Goal: Use online tool/utility: Utilize a website feature to perform a specific function

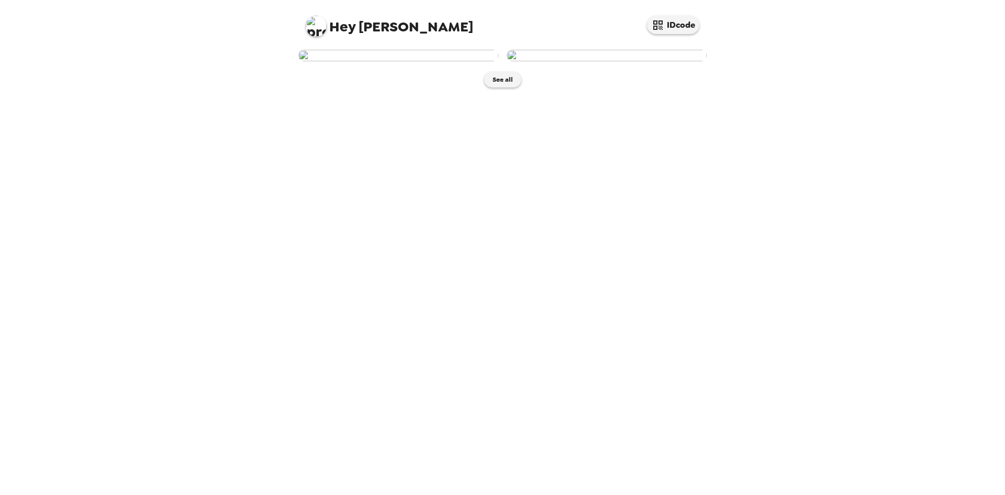
click at [411, 61] on img at bounding box center [399, 56] width 200 height 12
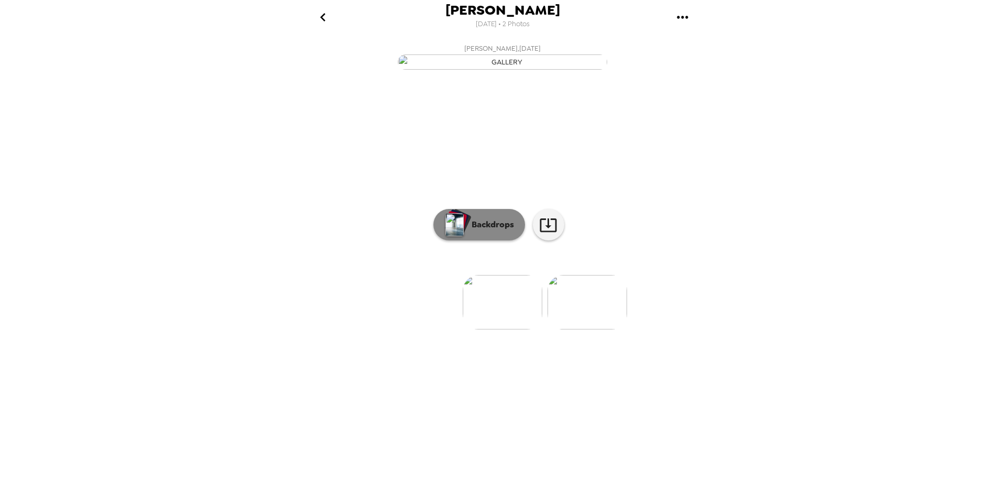
click at [505, 240] on button "Backdrops" at bounding box center [480, 224] width 92 height 31
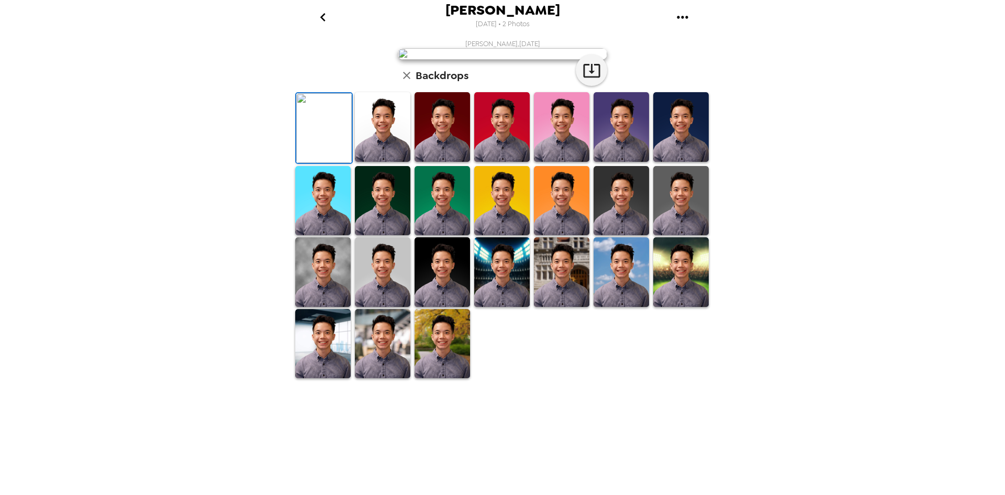
click at [364, 162] on img at bounding box center [383, 127] width 56 height 70
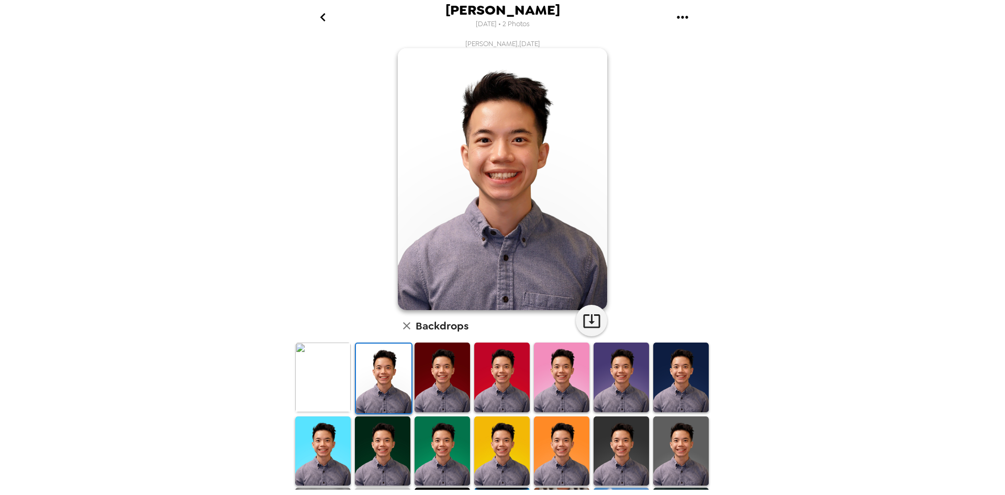
click at [455, 378] on img at bounding box center [443, 377] width 56 height 70
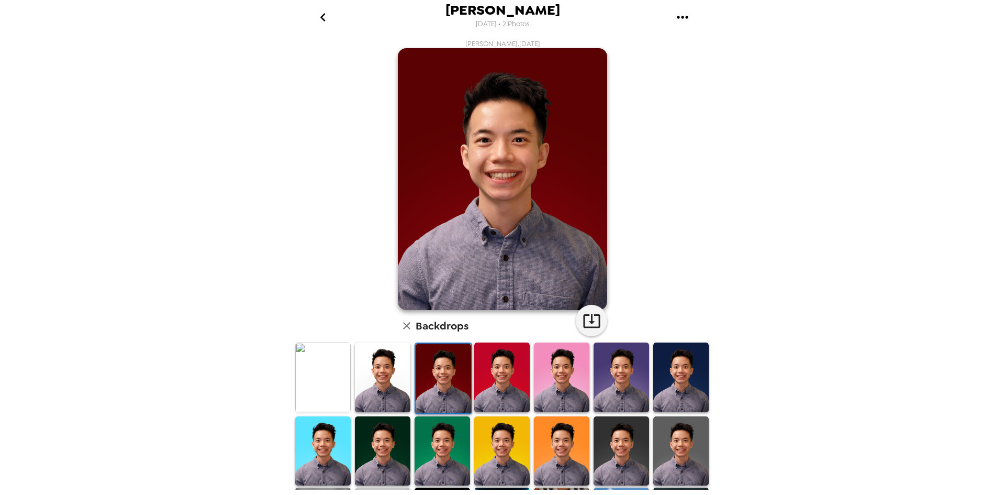
click at [509, 375] on img at bounding box center [502, 377] width 56 height 70
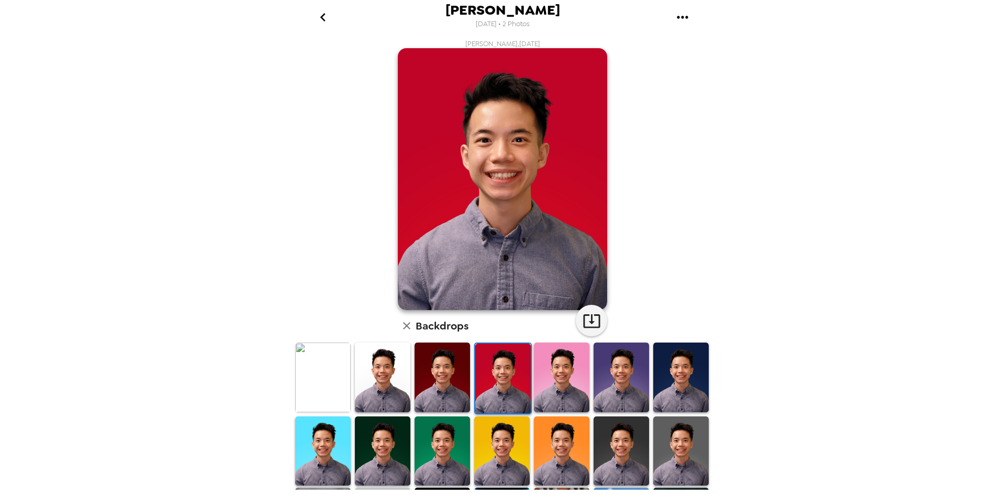
click at [577, 375] on img at bounding box center [562, 377] width 56 height 70
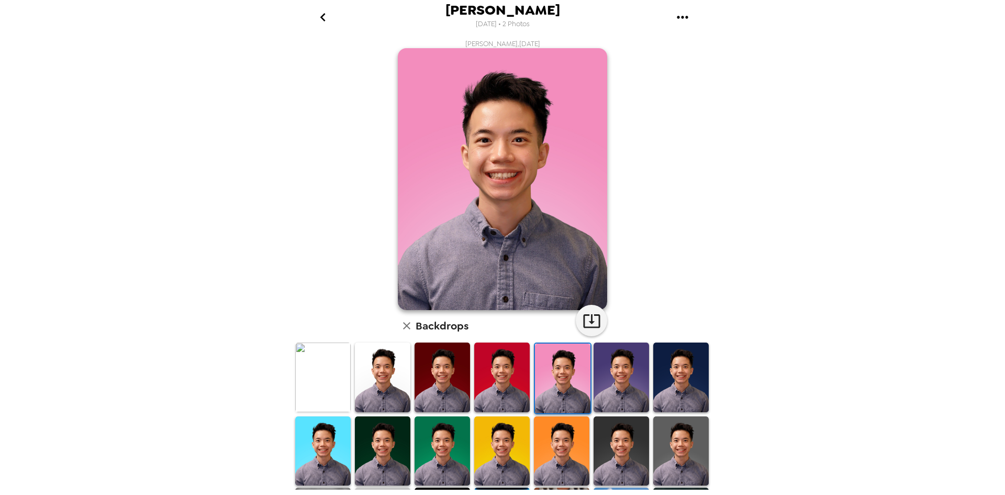
click at [622, 374] on img at bounding box center [622, 377] width 56 height 70
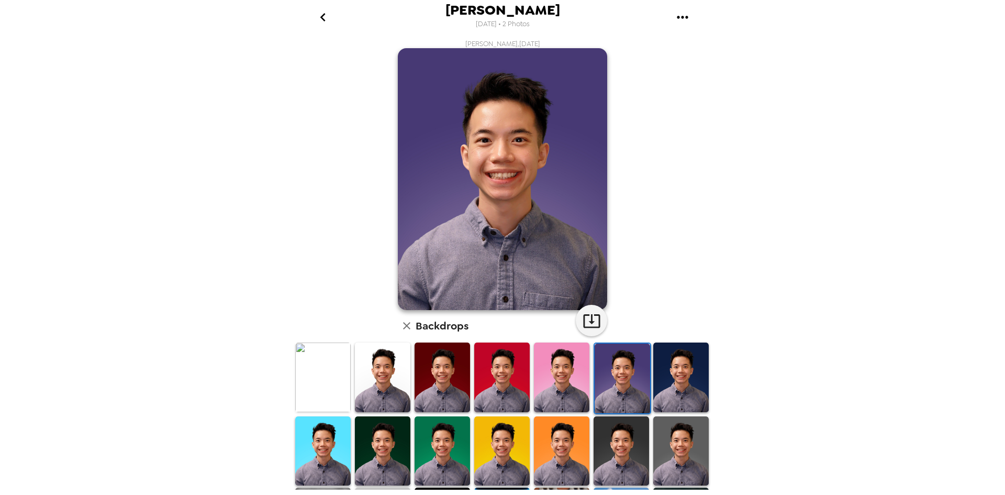
click at [677, 374] on img at bounding box center [682, 377] width 56 height 70
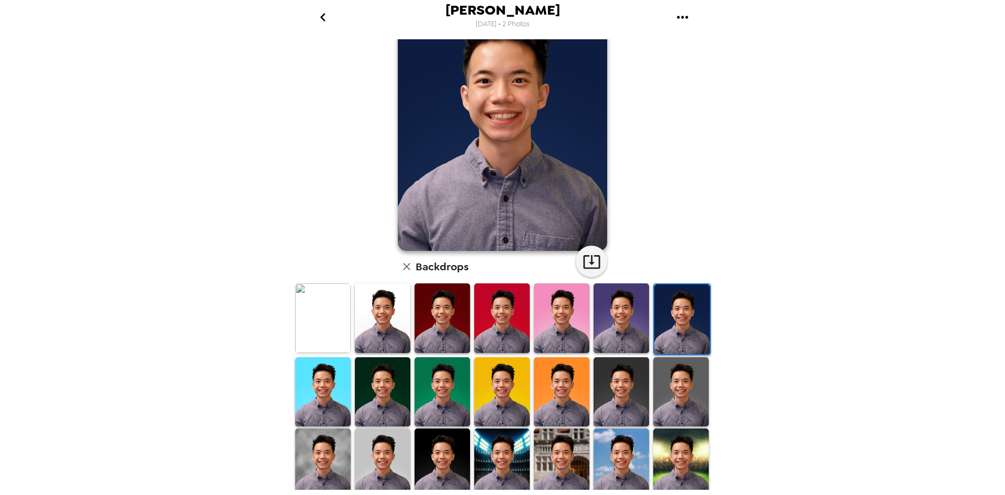
scroll to position [105, 0]
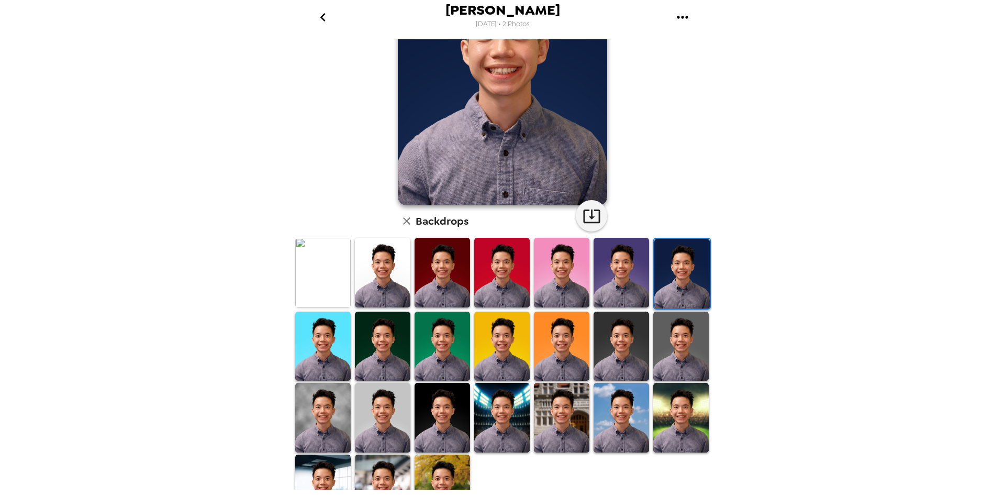
click at [667, 355] on img at bounding box center [682, 347] width 56 height 70
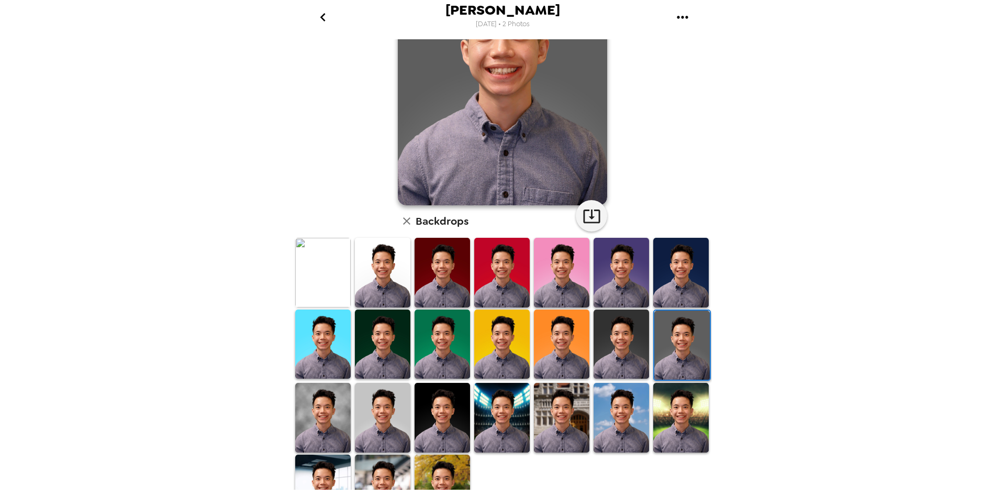
click at [625, 355] on img at bounding box center [622, 345] width 56 height 70
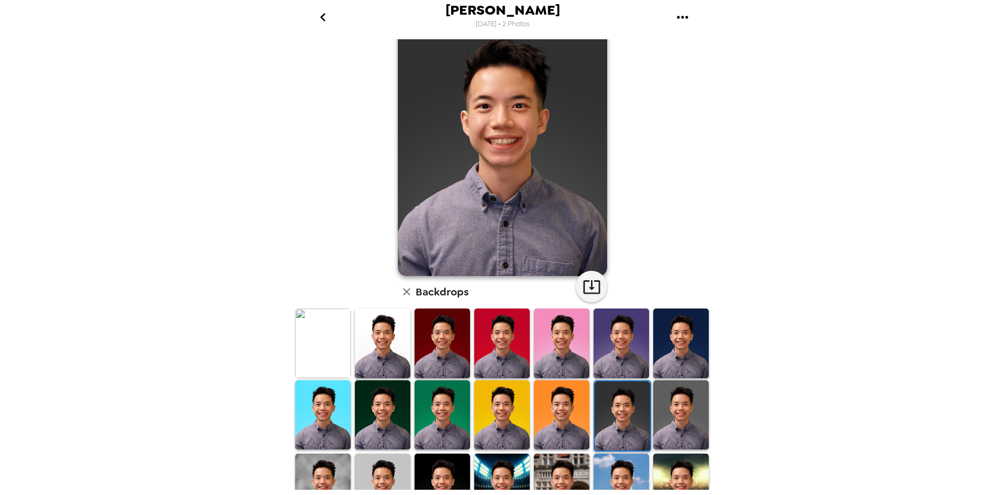
scroll to position [52, 0]
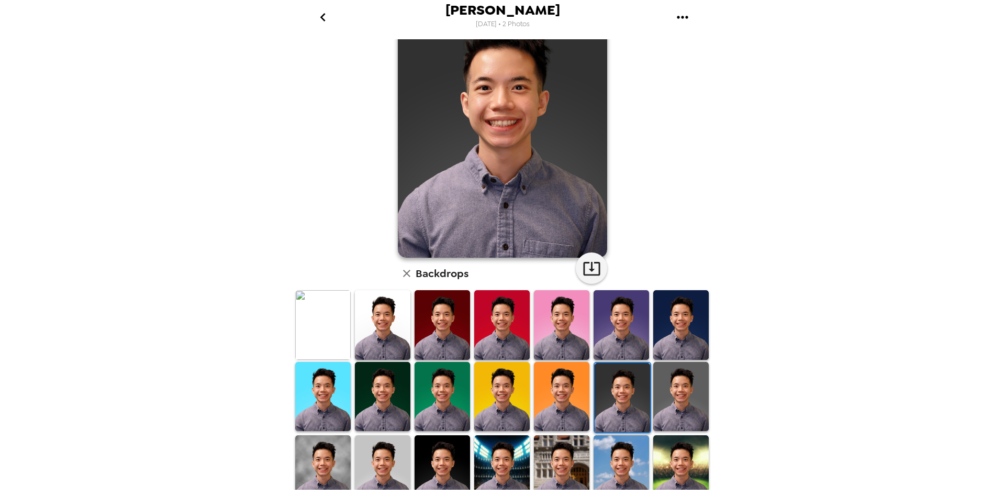
click at [491, 379] on img at bounding box center [502, 397] width 56 height 70
